Goal: Transaction & Acquisition: Purchase product/service

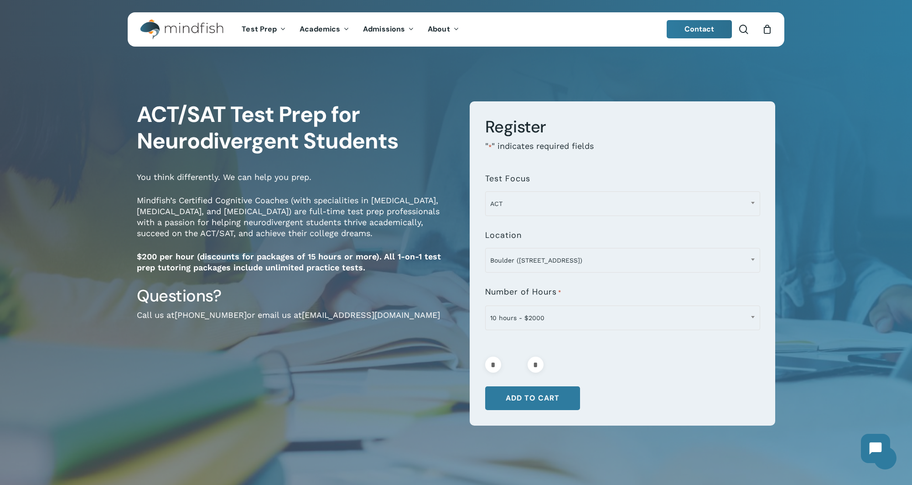
click at [313, 130] on h1 "ACT/SAT Test Prep for Neurodivergent Students" at bounding box center [296, 127] width 319 height 53
click at [531, 394] on button "Add to cart" at bounding box center [532, 398] width 95 height 24
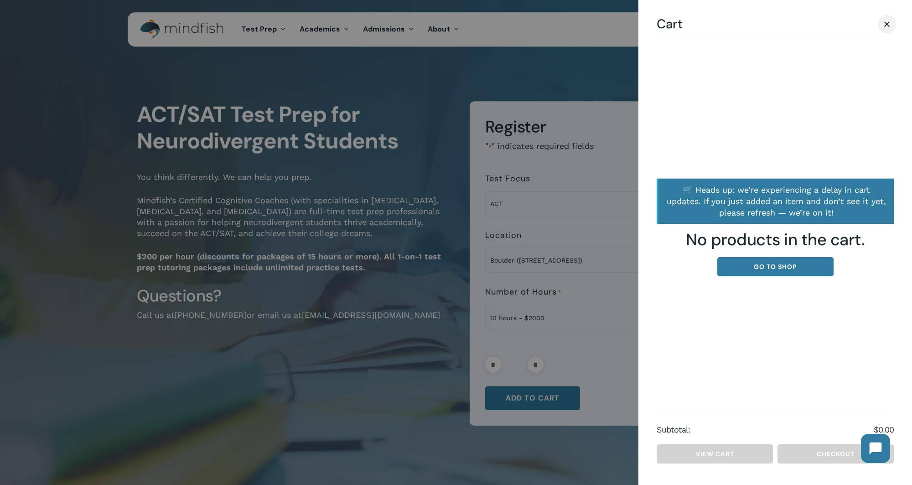
click at [887, 29] on link "Close Cart" at bounding box center [888, 23] width 14 height 11
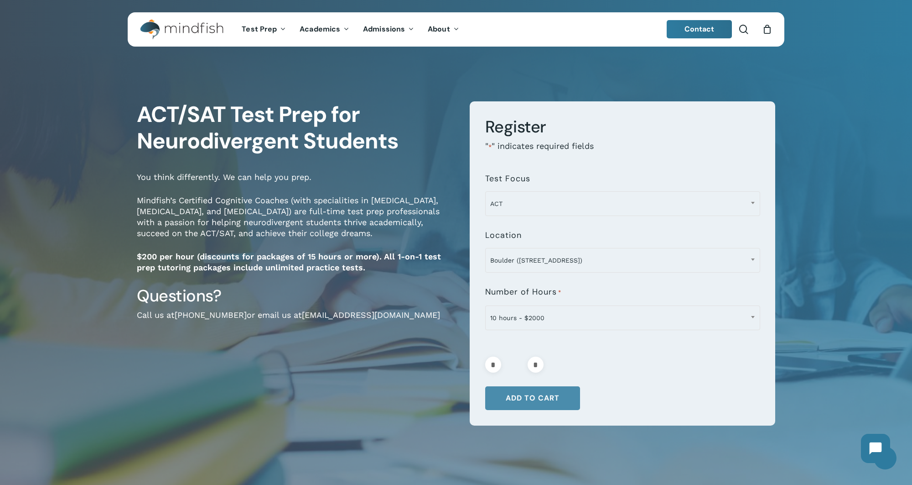
click at [537, 394] on button "Add to cart" at bounding box center [532, 398] width 95 height 24
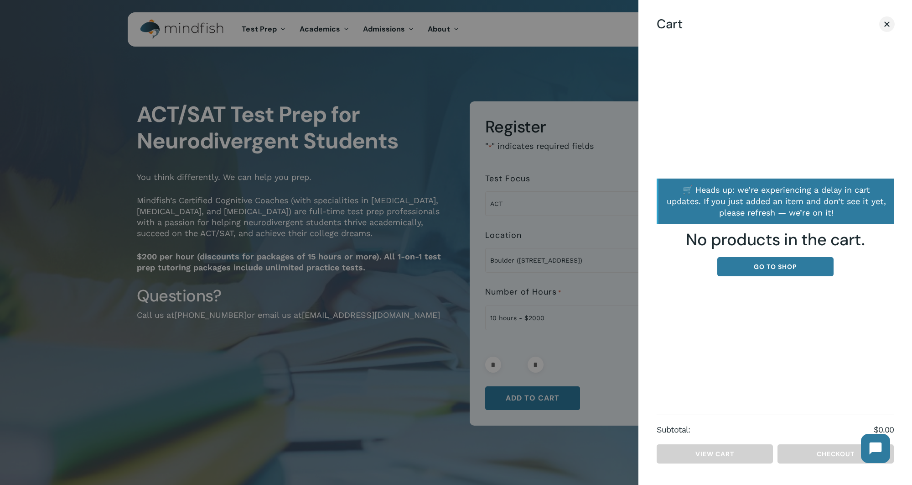
type button "29577"
click at [891, 25] on span "Cart" at bounding box center [887, 24] width 9 height 7
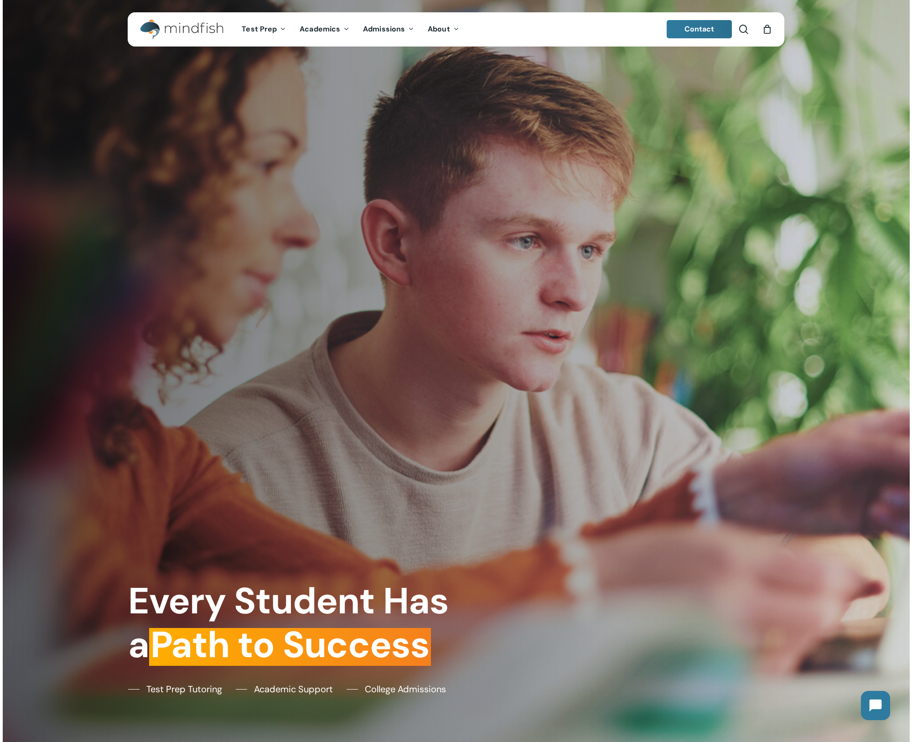
click at [770, 26] on div "0" at bounding box center [771, 27] width 10 height 10
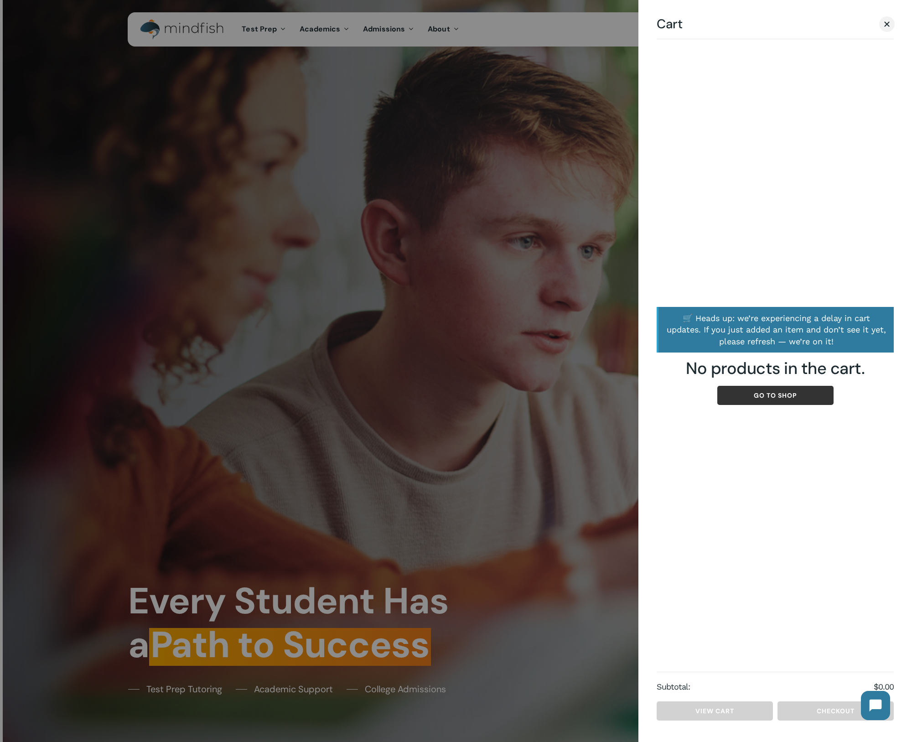
click at [816, 393] on link "Go to shop" at bounding box center [776, 395] width 116 height 19
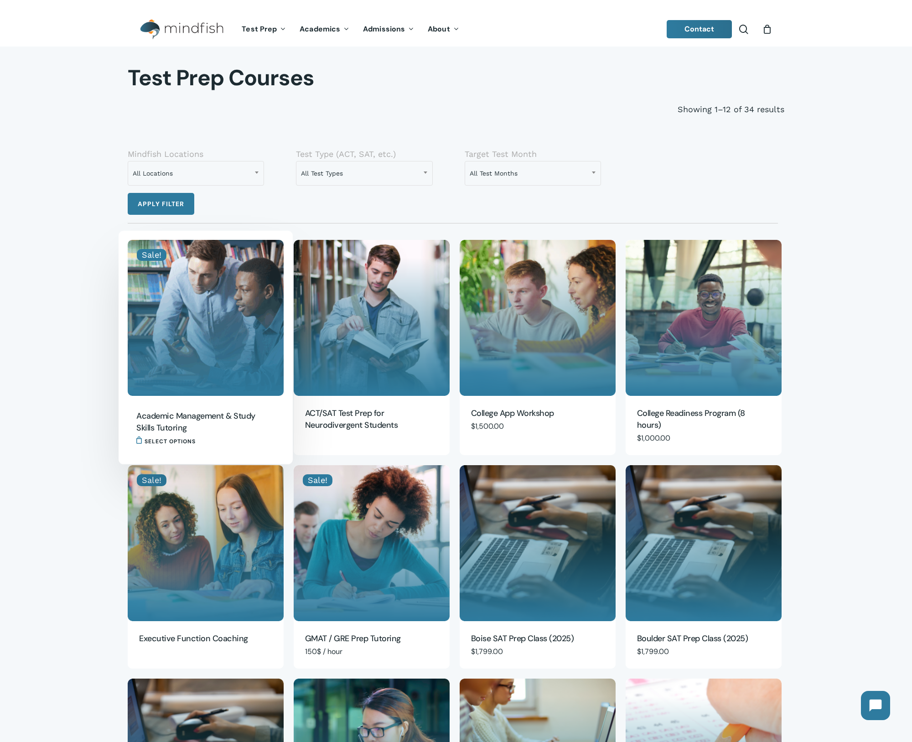
click at [189, 325] on img "Academic Management & Study Skills Tutoring" at bounding box center [206, 318] width 156 height 156
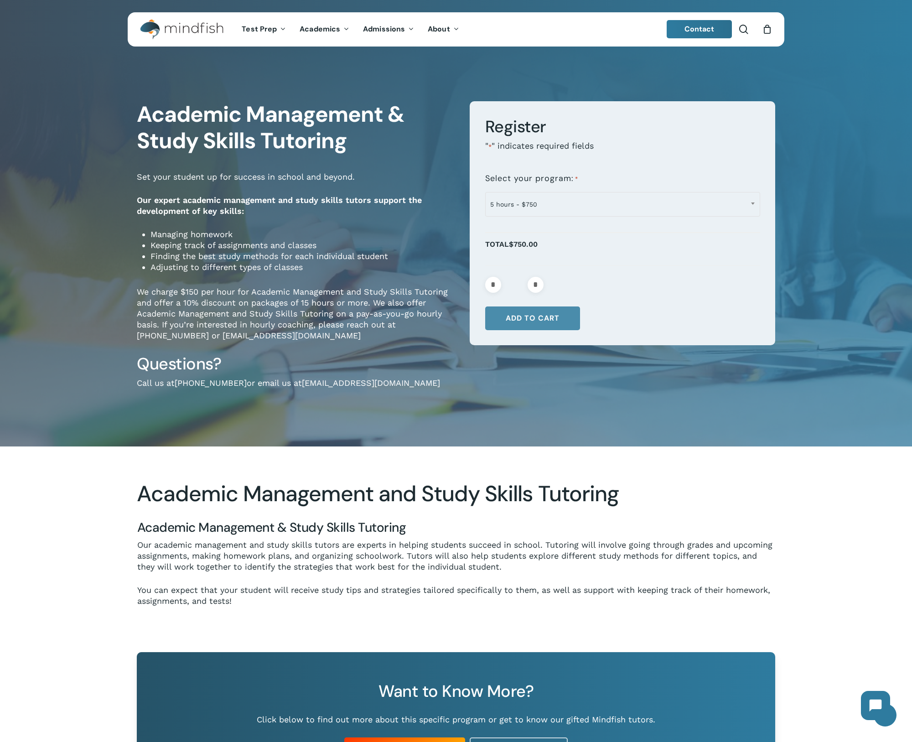
click at [541, 317] on button "Add to cart" at bounding box center [532, 319] width 95 height 24
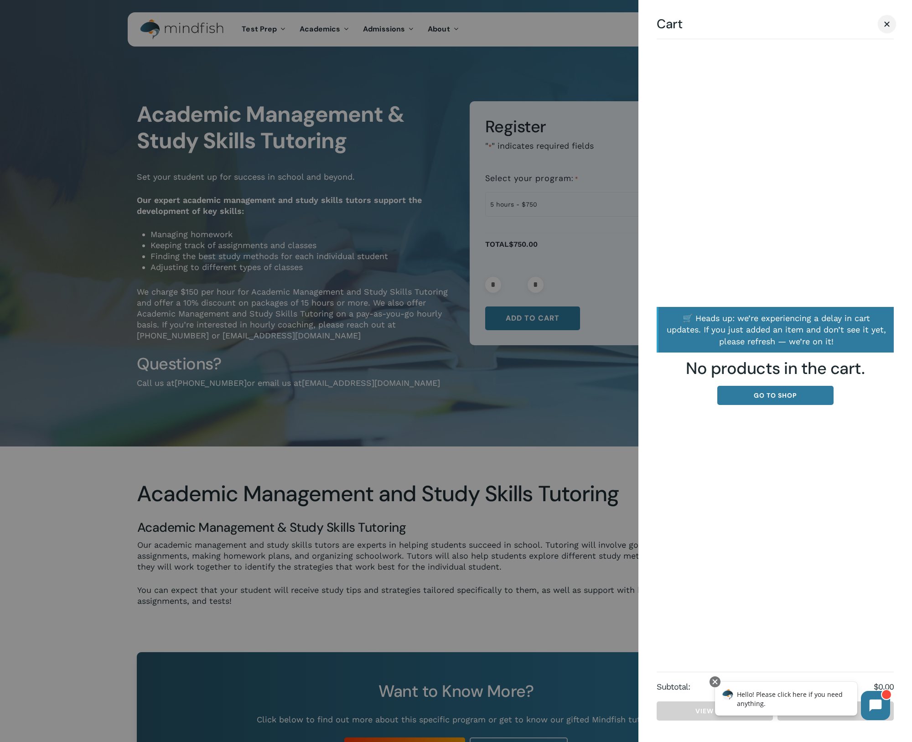
click at [888, 27] on span "Cart" at bounding box center [887, 24] width 9 height 7
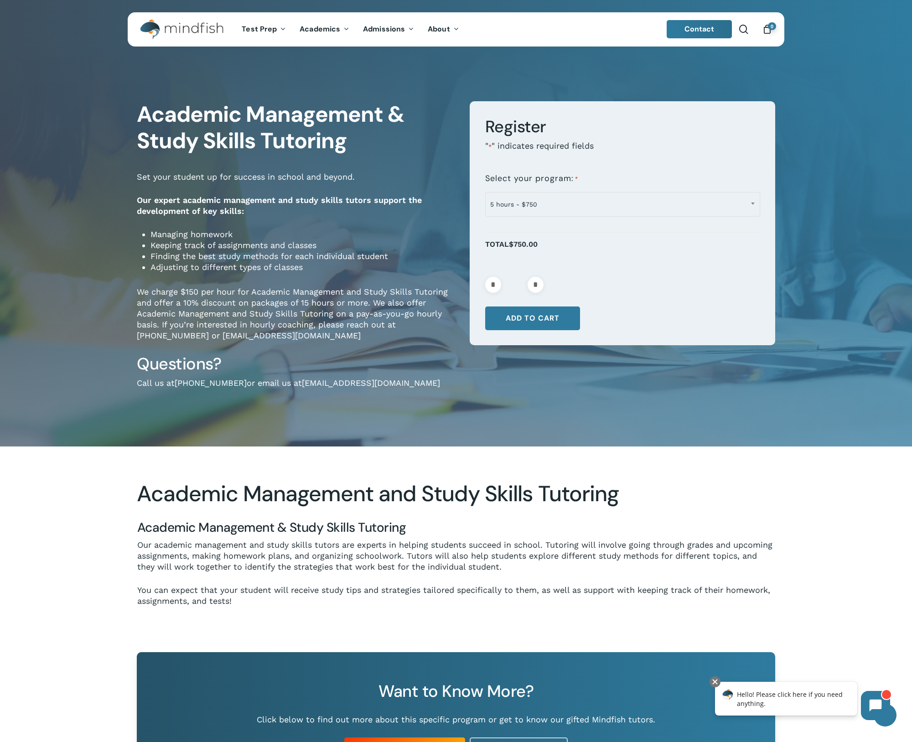
click at [880, 136] on div "**********" at bounding box center [456, 247] width 912 height 401
